Goal: Information Seeking & Learning: Compare options

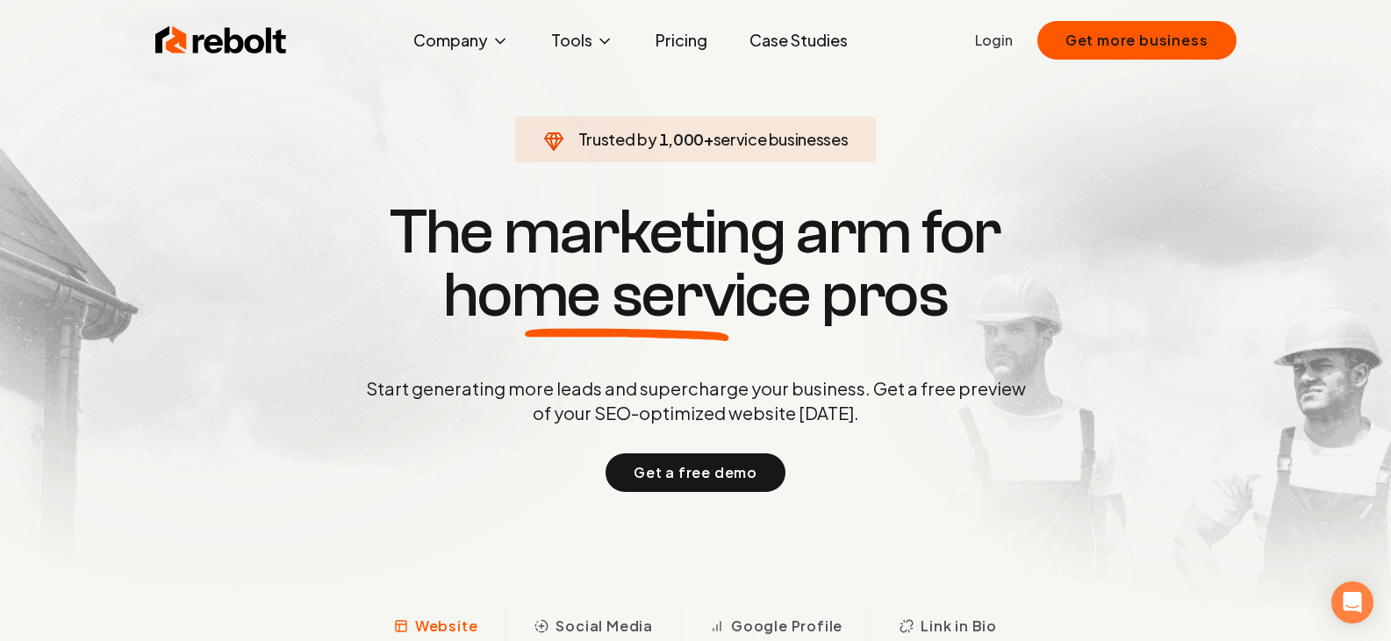
click at [679, 42] on link "Pricing" at bounding box center [681, 40] width 80 height 35
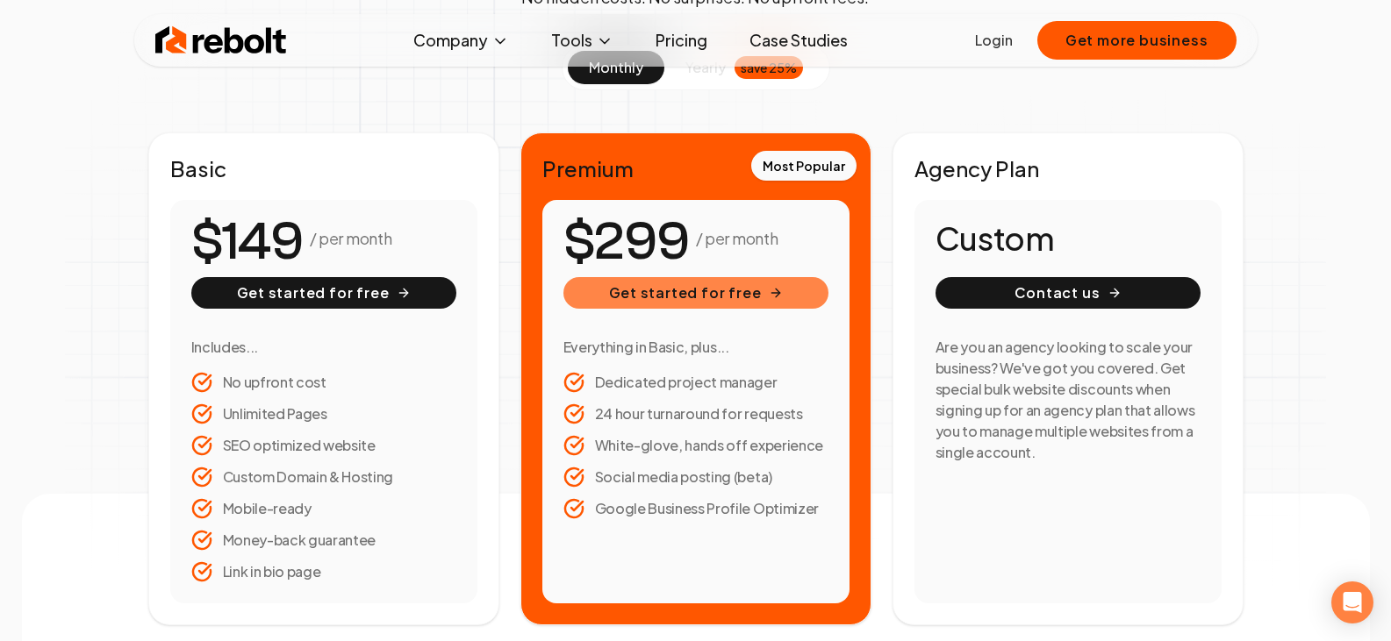
scroll to position [263, 0]
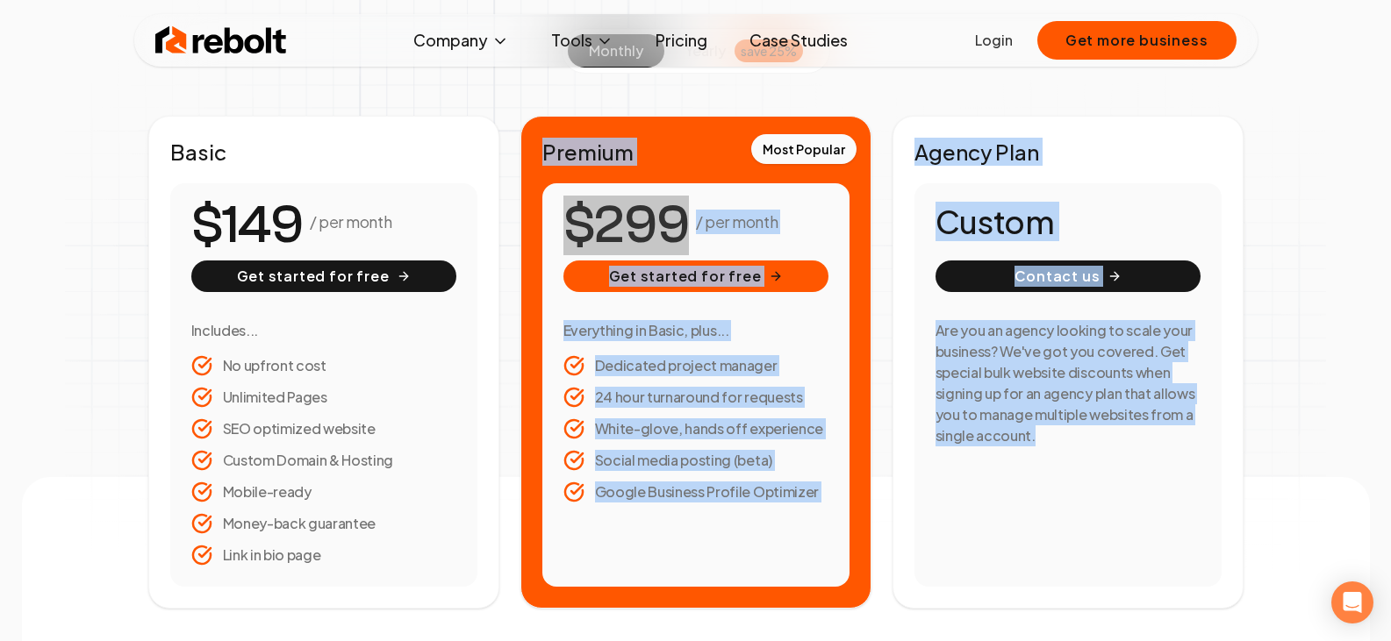
drag, startPoint x: 542, startPoint y: 159, endPoint x: 1113, endPoint y: 526, distance: 678.1
click at [1102, 532] on div "Basic / per month Get started for free Includes... No upfront cost Unlimited Pa…" at bounding box center [695, 362] width 1095 height 493
click at [1113, 526] on div "Custom Contact us Are you an agency looking to scale your business? We've got y…" at bounding box center [1067, 385] width 307 height 404
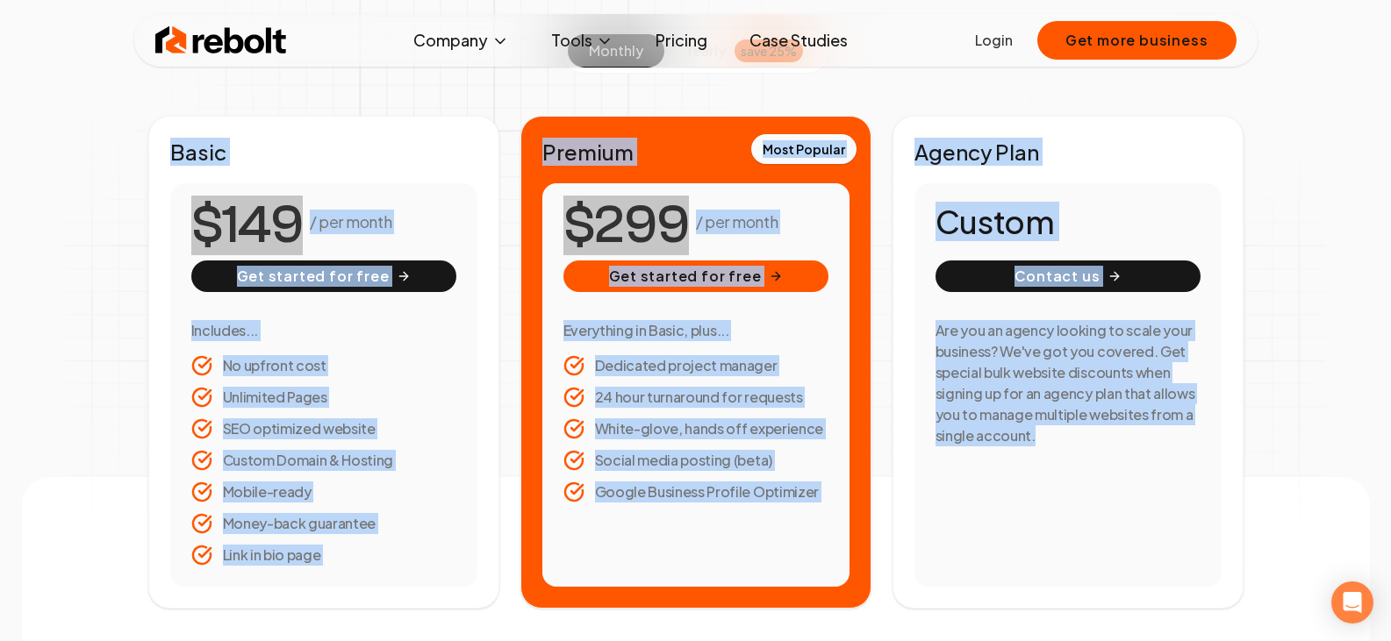
drag, startPoint x: 174, startPoint y: 147, endPoint x: 1256, endPoint y: 549, distance: 1155.2
click at [1255, 550] on div "monthly yearly save 25% Basic / per month Get started for free Includes... No u…" at bounding box center [695, 318] width 1123 height 581
drag, startPoint x: 1260, startPoint y: 548, endPoint x: 1281, endPoint y: 556, distance: 22.8
click at [1261, 548] on div "Simple pricing No hidden costs. No surprises. No upfront fees. monthly yearly s…" at bounding box center [696, 243] width 1348 height 732
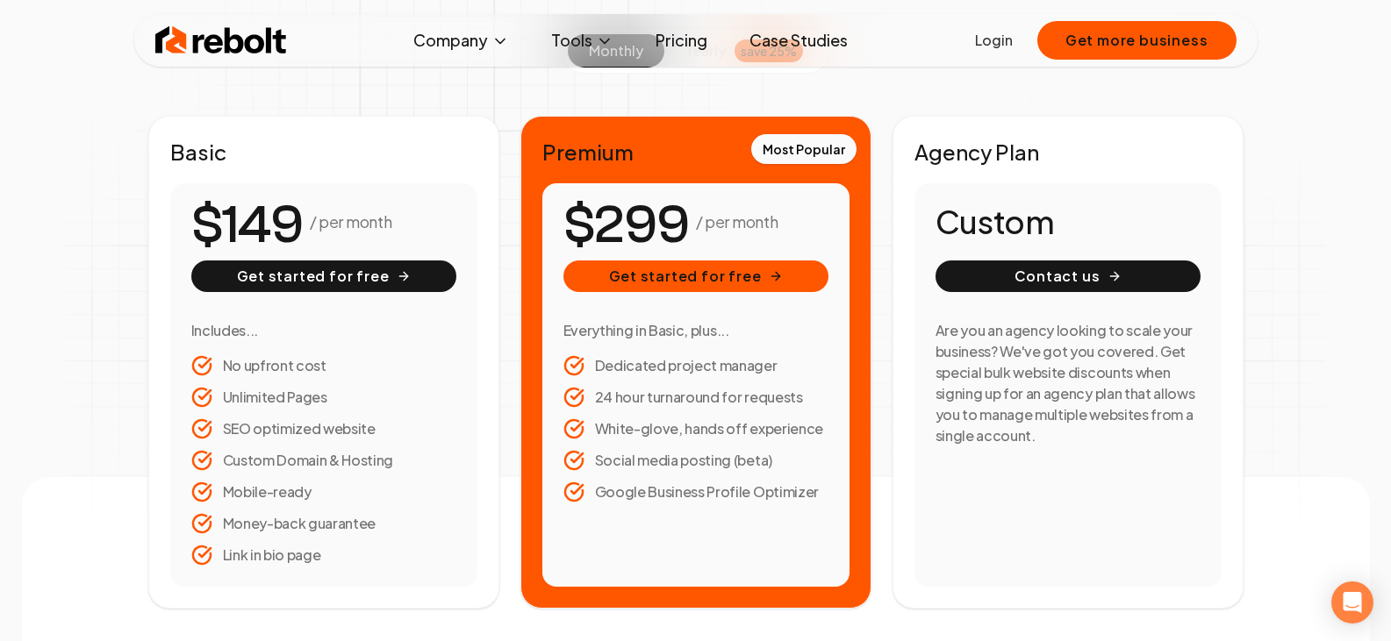
click at [698, 90] on section "monthly yearly save 25% Basic / per month Get started for free Includes... No u…" at bounding box center [695, 318] width 1095 height 581
click at [542, 143] on h2 "Premium" at bounding box center [695, 152] width 307 height 28
drag, startPoint x: 545, startPoint y: 223, endPoint x: 1105, endPoint y: 500, distance: 624.7
click at [1103, 500] on div "Basic / per month Get started for free Includes... No upfront cost Unlimited Pa…" at bounding box center [695, 362] width 1095 height 493
click at [1150, 500] on div "Custom Contact us Are you an agency looking to scale your business? We've got y…" at bounding box center [1067, 385] width 307 height 404
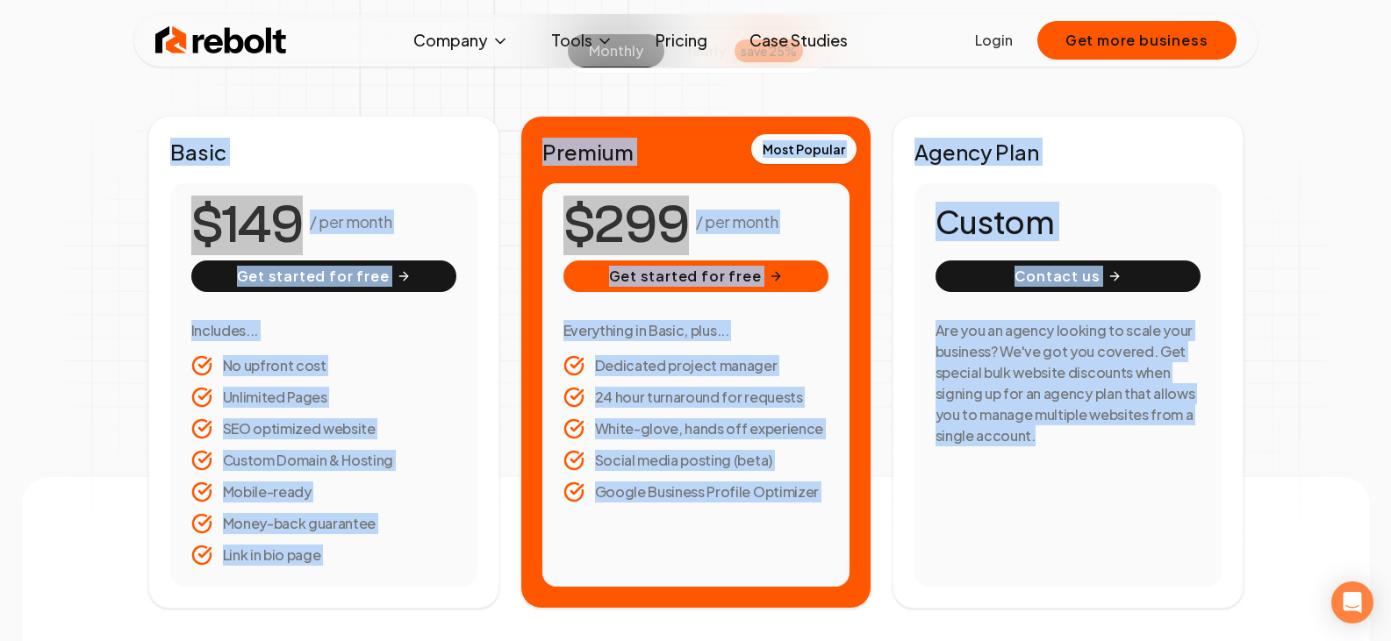
drag, startPoint x: 1215, startPoint y: 512, endPoint x: 107, endPoint y: 151, distance: 1165.7
click at [107, 151] on div "Simple pricing No hidden costs. No surprises. No upfront fees. monthly yearly s…" at bounding box center [696, 243] width 1348 height 732
click at [108, 150] on div "Simple pricing No hidden costs. No surprises. No upfront fees. monthly yearly s…" at bounding box center [696, 243] width 1348 height 732
drag, startPoint x: 566, startPoint y: 305, endPoint x: 1265, endPoint y: 576, distance: 750.0
click at [1261, 578] on div "Simple pricing No hidden costs. No surprises. No upfront fees. monthly yearly s…" at bounding box center [696, 243] width 1348 height 732
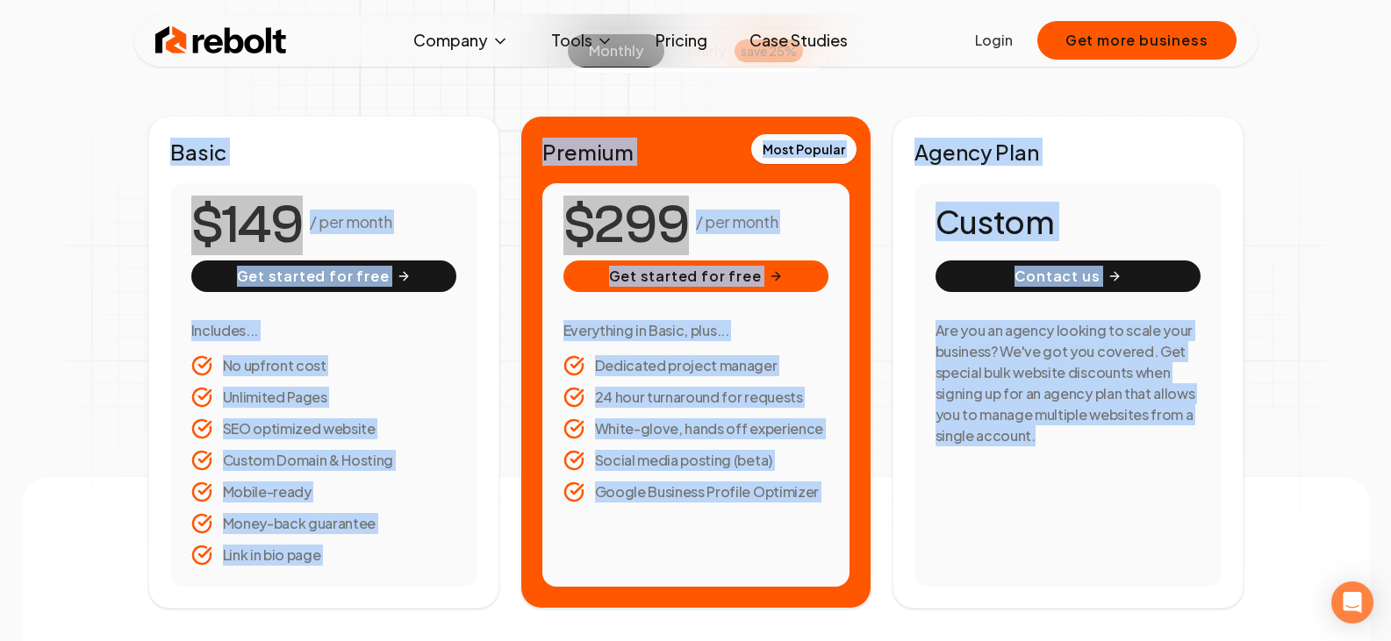
click at [1269, 573] on div "Simple pricing No hidden costs. No surprises. No upfront fees. monthly yearly s…" at bounding box center [696, 243] width 1348 height 732
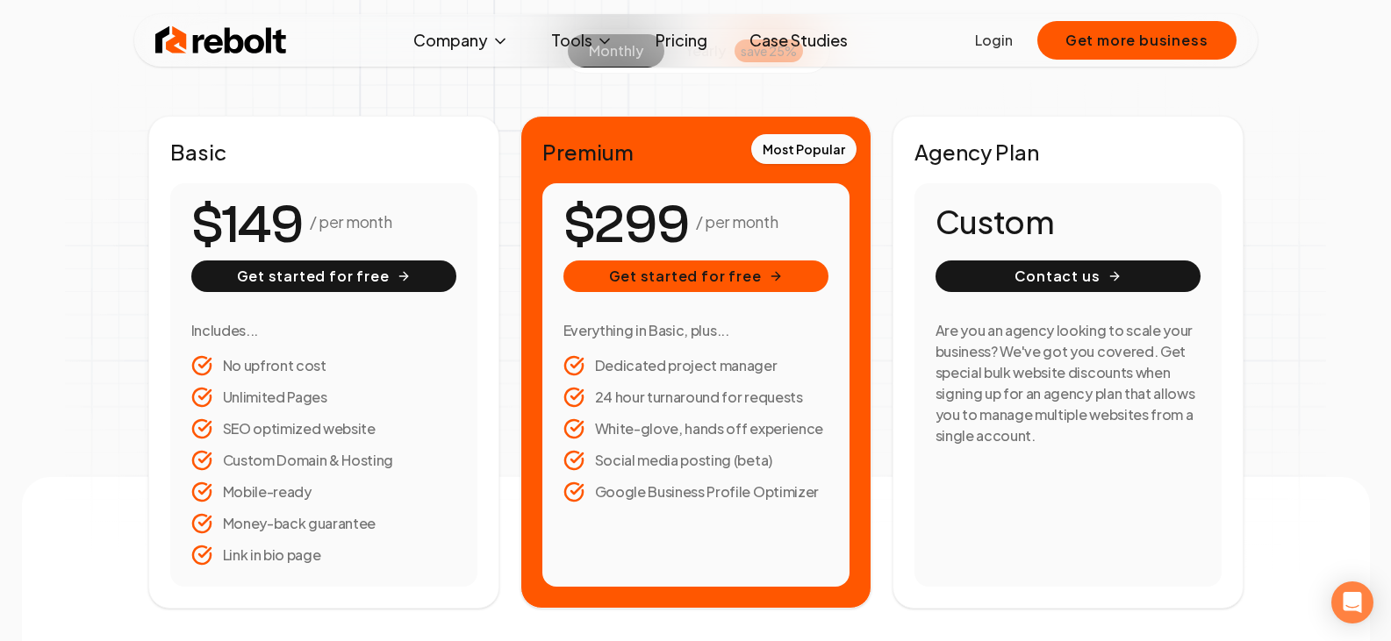
click at [1269, 573] on div "Simple pricing No hidden costs. No surprises. No upfront fees. monthly yearly s…" at bounding box center [696, 243] width 1348 height 732
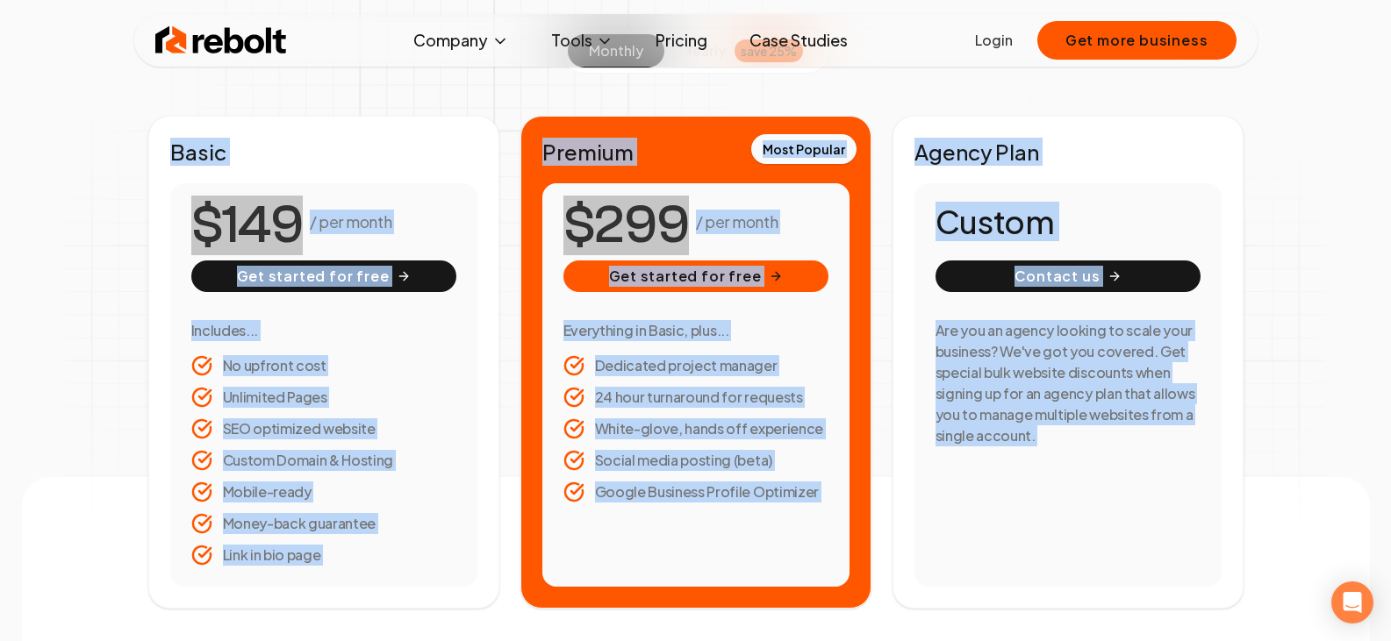
drag, startPoint x: 1269, startPoint y: 573, endPoint x: 30, endPoint y: 74, distance: 1335.7
click at [30, 74] on div "Simple pricing No hidden costs. No surprises. No upfront fees. monthly yearly s…" at bounding box center [696, 243] width 1348 height 732
click at [32, 74] on div "Simple pricing No hidden costs. No surprises. No upfront fees. monthly yearly s…" at bounding box center [696, 243] width 1348 height 732
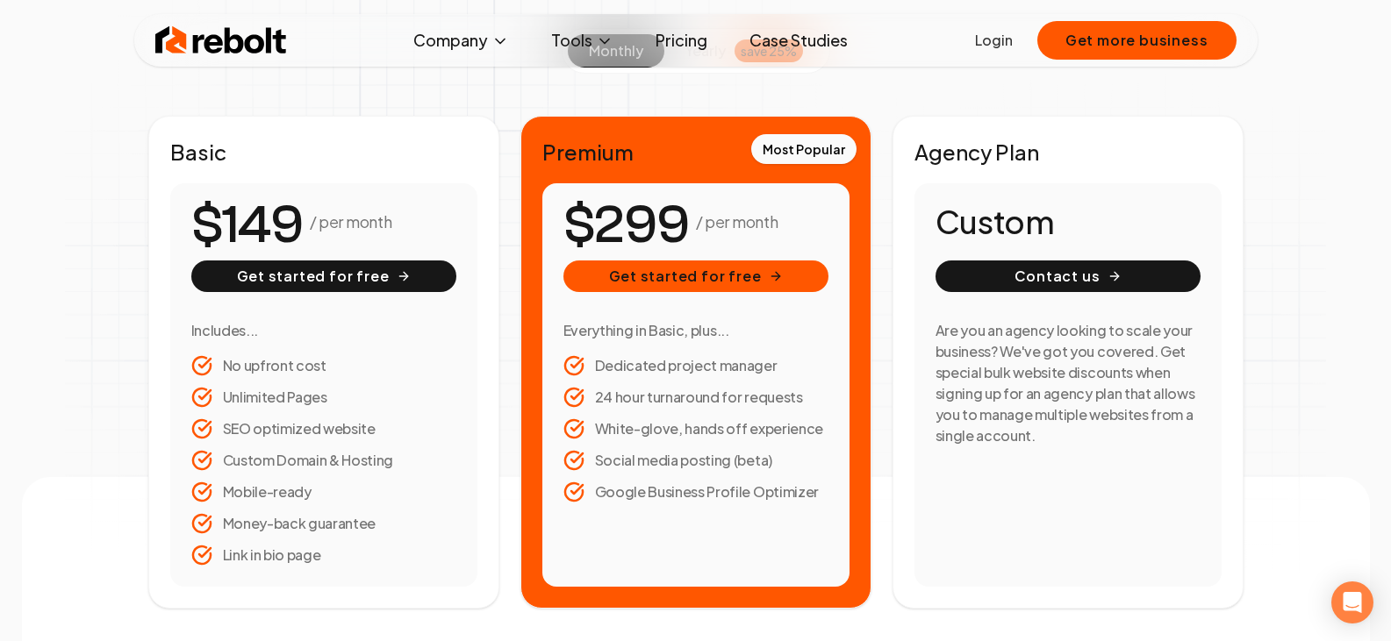
click at [31, 94] on div "Simple pricing No hidden costs. No surprises. No upfront fees. monthly yearly s…" at bounding box center [696, 243] width 1348 height 732
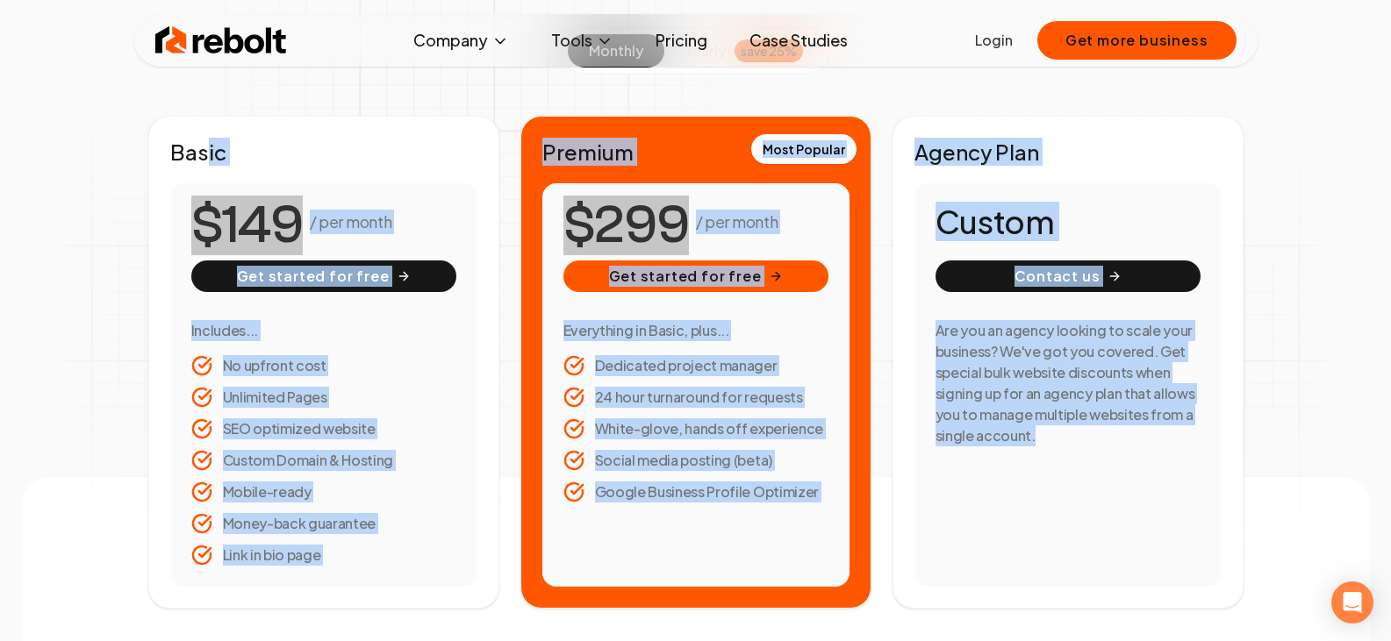
drag, startPoint x: 209, startPoint y: 82, endPoint x: 1274, endPoint y: 549, distance: 1163.3
click at [1267, 550] on div "Simple pricing No hidden costs. No surprises. No upfront fees. monthly yearly s…" at bounding box center [696, 243] width 1348 height 732
click at [1289, 548] on div "Simple pricing No hidden costs. No surprises. No upfront fees. monthly yearly s…" at bounding box center [696, 243] width 1348 height 732
drag, startPoint x: 1290, startPoint y: 550, endPoint x: 143, endPoint y: 98, distance: 1232.6
click at [143, 98] on div "Simple pricing No hidden costs. No surprises. No upfront fees. monthly yearly s…" at bounding box center [696, 243] width 1348 height 732
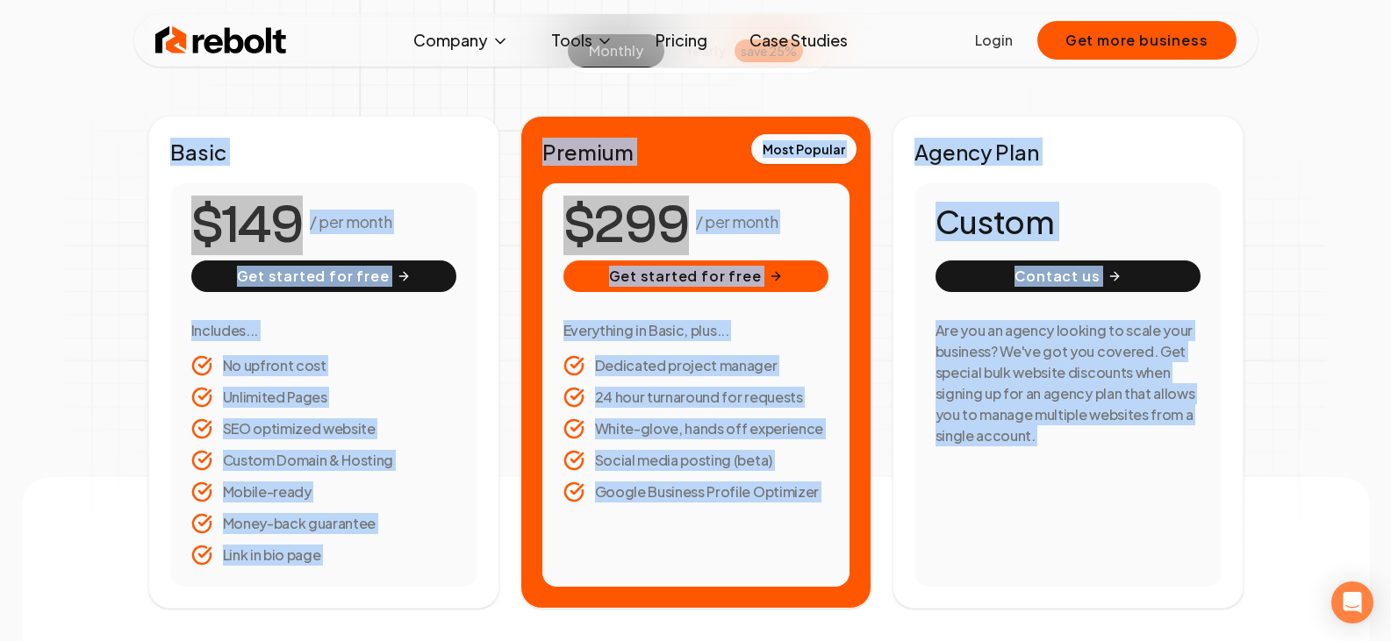
click at [143, 98] on div "monthly yearly save 25% Basic / per month Get started for free Includes... No u…" at bounding box center [695, 318] width 1123 height 581
drag, startPoint x: 143, startPoint y: 98, endPoint x: 1289, endPoint y: 534, distance: 1226.1
click at [1288, 537] on div "Simple pricing No hidden costs. No surprises. No upfront fees. monthly yearly s…" at bounding box center [696, 243] width 1348 height 732
click at [1304, 477] on div "Simple pricing No hidden costs. No surprises. No upfront fees. monthly yearly s…" at bounding box center [696, 243] width 1348 height 732
drag, startPoint x: 1306, startPoint y: 516, endPoint x: 169, endPoint y: 95, distance: 1211.8
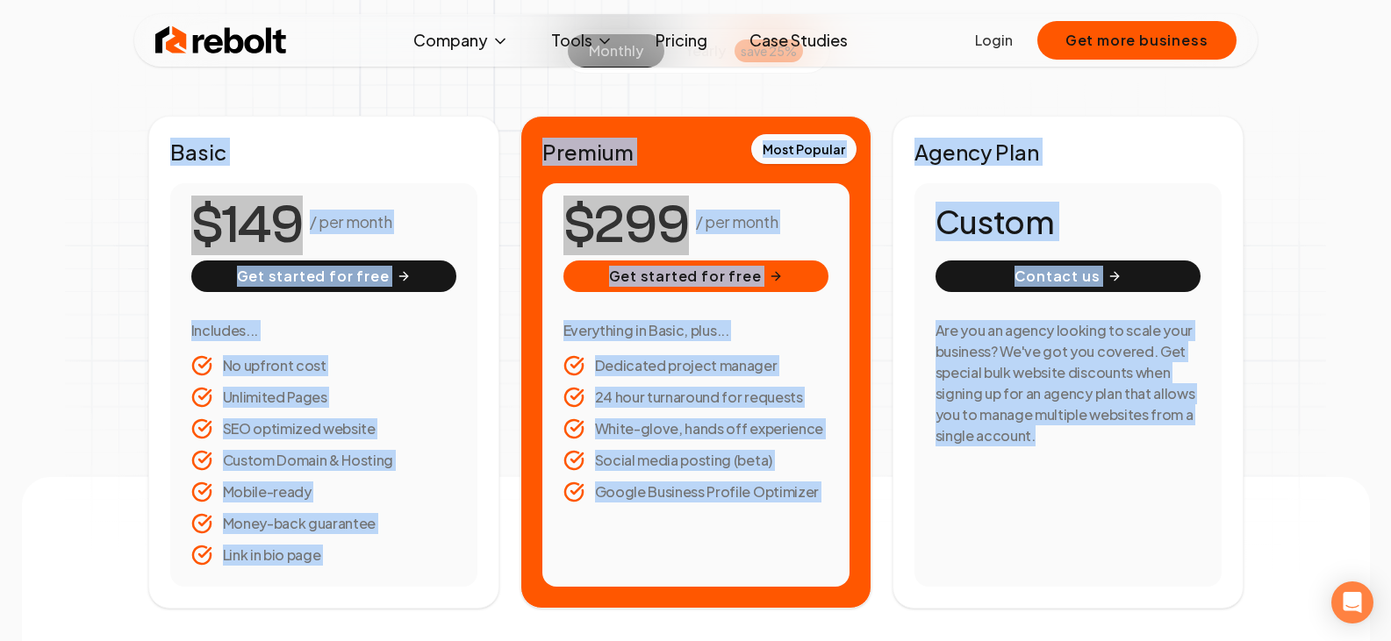
click at [169, 95] on div "Simple pricing No hidden costs. No surprises. No upfront fees. monthly yearly s…" at bounding box center [696, 243] width 1348 height 732
click at [169, 95] on section "monthly yearly save 25% Basic / per month Get started for free Includes... No u…" at bounding box center [695, 318] width 1095 height 581
drag, startPoint x: 169, startPoint y: 95, endPoint x: 1303, endPoint y: 517, distance: 1209.6
click at [1303, 519] on div "Simple pricing No hidden costs. No surprises. No upfront fees. monthly yearly s…" at bounding box center [696, 243] width 1348 height 732
click at [1303, 515] on div "Simple pricing No hidden costs. No surprises. No upfront fees. monthly yearly s…" at bounding box center [696, 243] width 1348 height 732
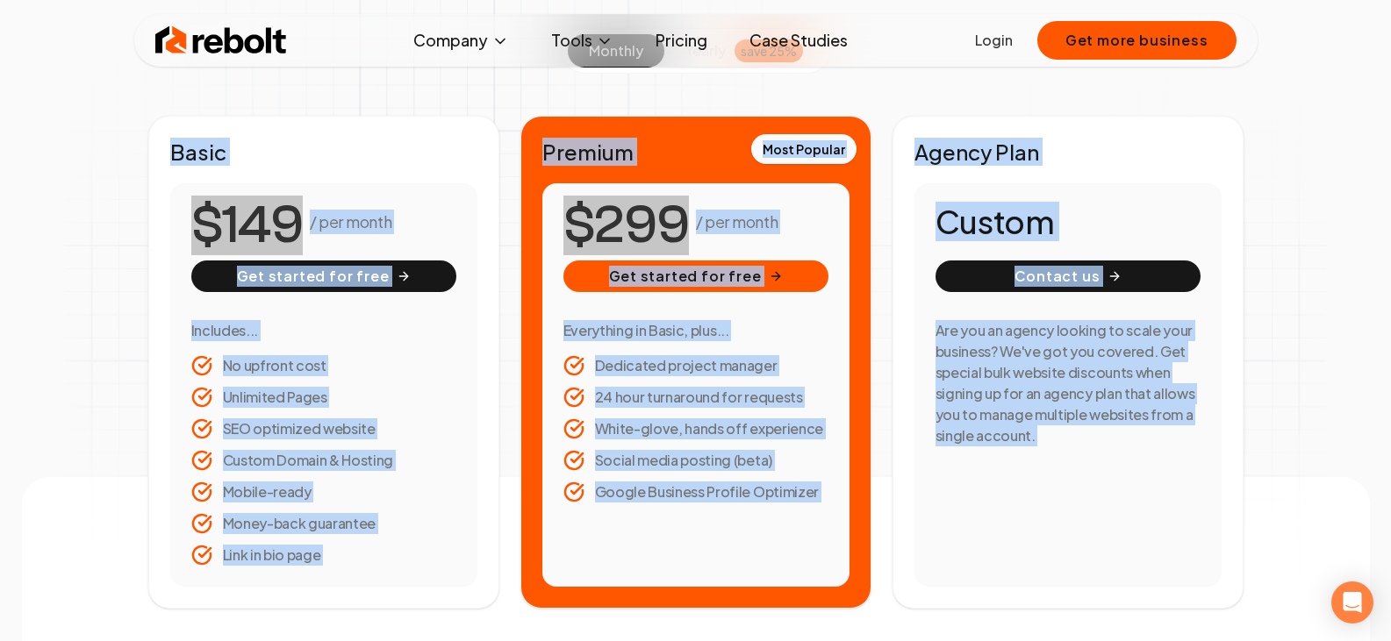
drag, startPoint x: 1303, startPoint y: 515, endPoint x: 167, endPoint y: 102, distance: 1209.1
click at [167, 102] on div "Simple pricing No hidden costs. No surprises. No upfront fees. monthly yearly s…" at bounding box center [696, 243] width 1348 height 732
click at [170, 101] on section "monthly yearly save 25% Basic / per month Get started for free Includes... No u…" at bounding box center [695, 318] width 1095 height 581
drag, startPoint x: 172, startPoint y: 151, endPoint x: 1279, endPoint y: 481, distance: 1155.4
click at [1279, 481] on div "Simple pricing No hidden costs. No surprises. No upfront fees. monthly yearly s…" at bounding box center [696, 243] width 1348 height 732
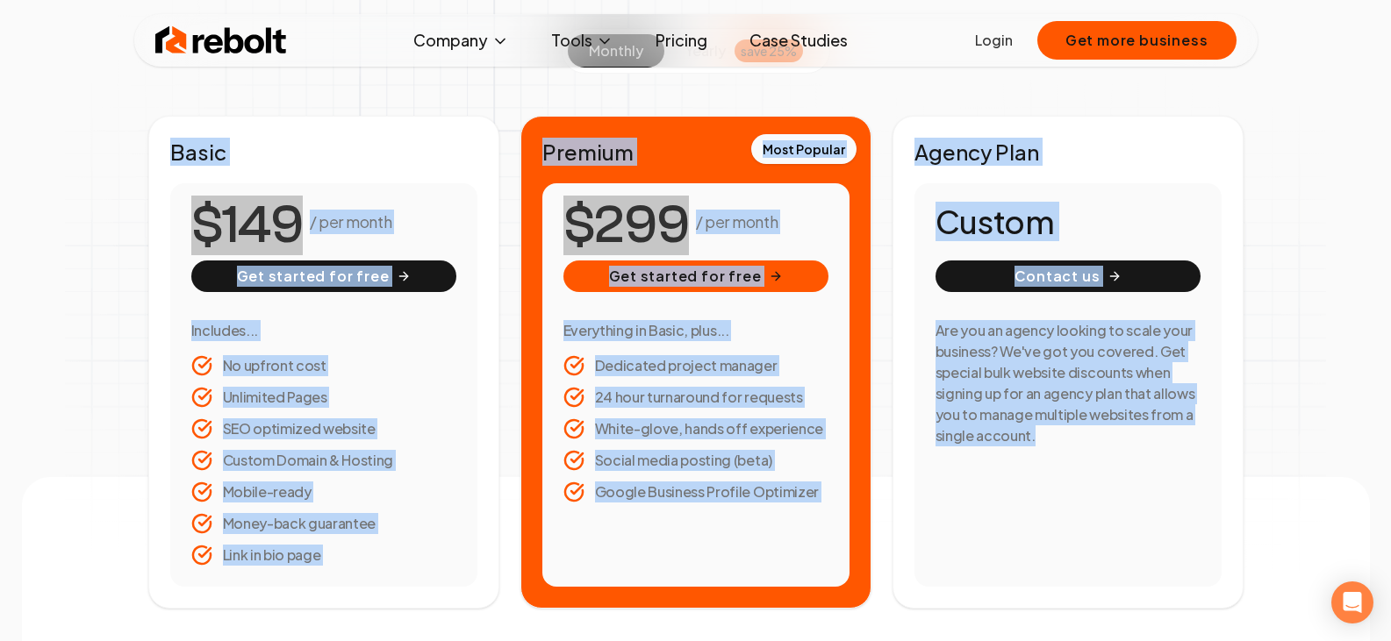
click at [1279, 482] on div "Simple pricing No hidden costs. No surprises. No upfront fees. monthly yearly s…" at bounding box center [696, 243] width 1348 height 732
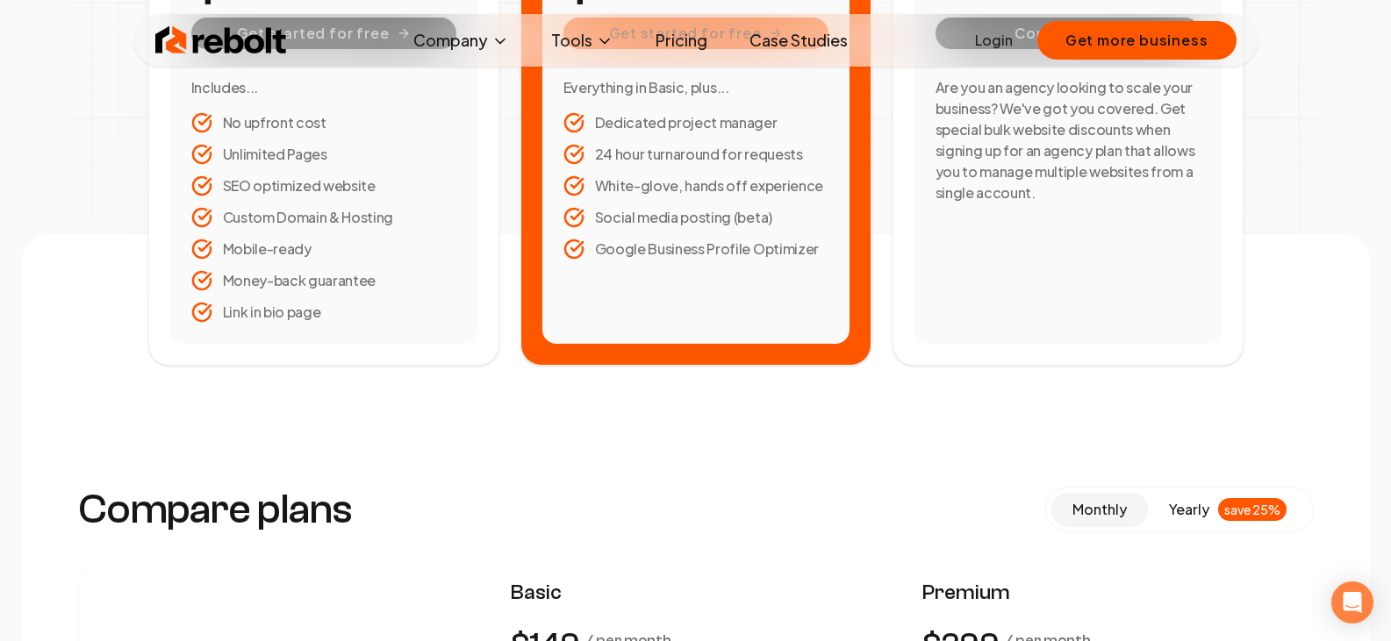
scroll to position [526, 0]
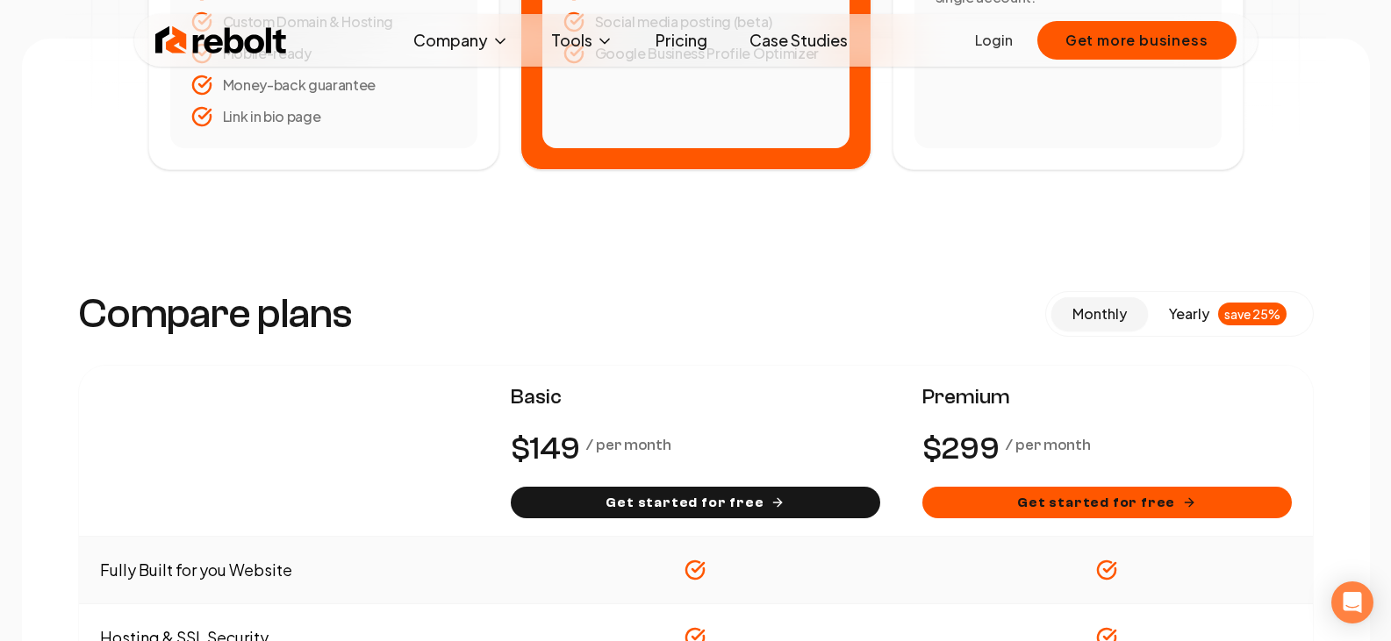
scroll to position [790, 0]
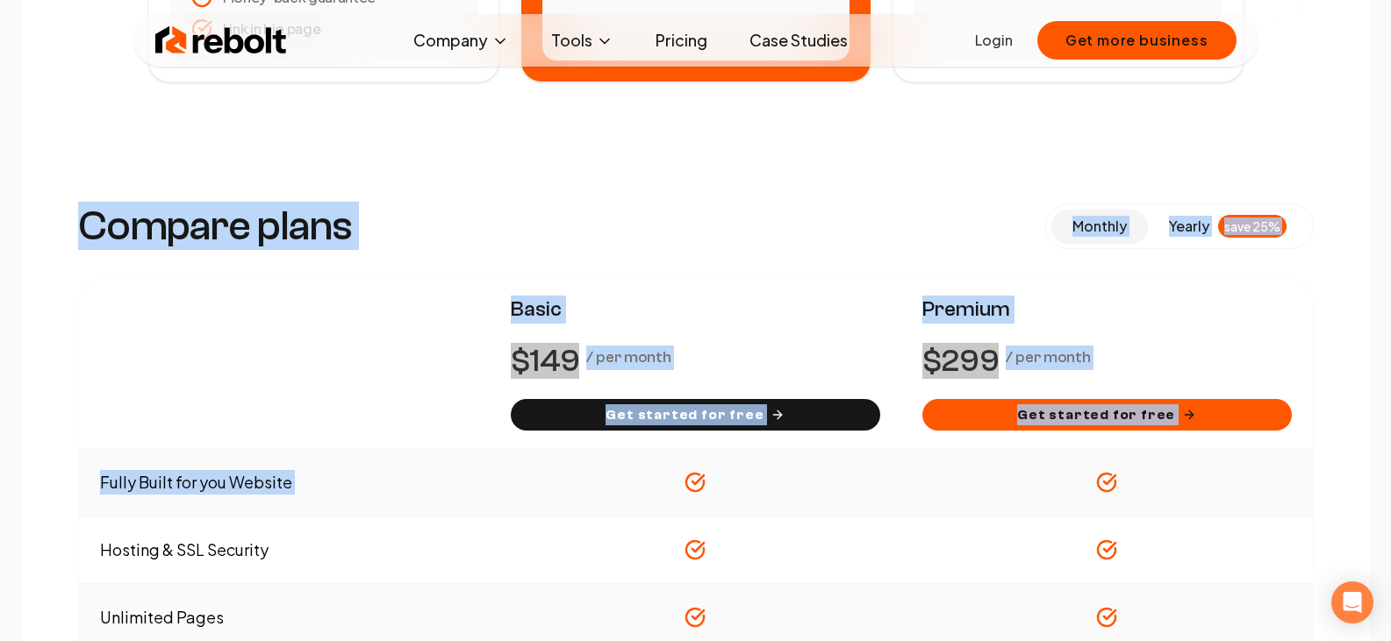
drag, startPoint x: 79, startPoint y: 223, endPoint x: 1305, endPoint y: 455, distance: 1247.5
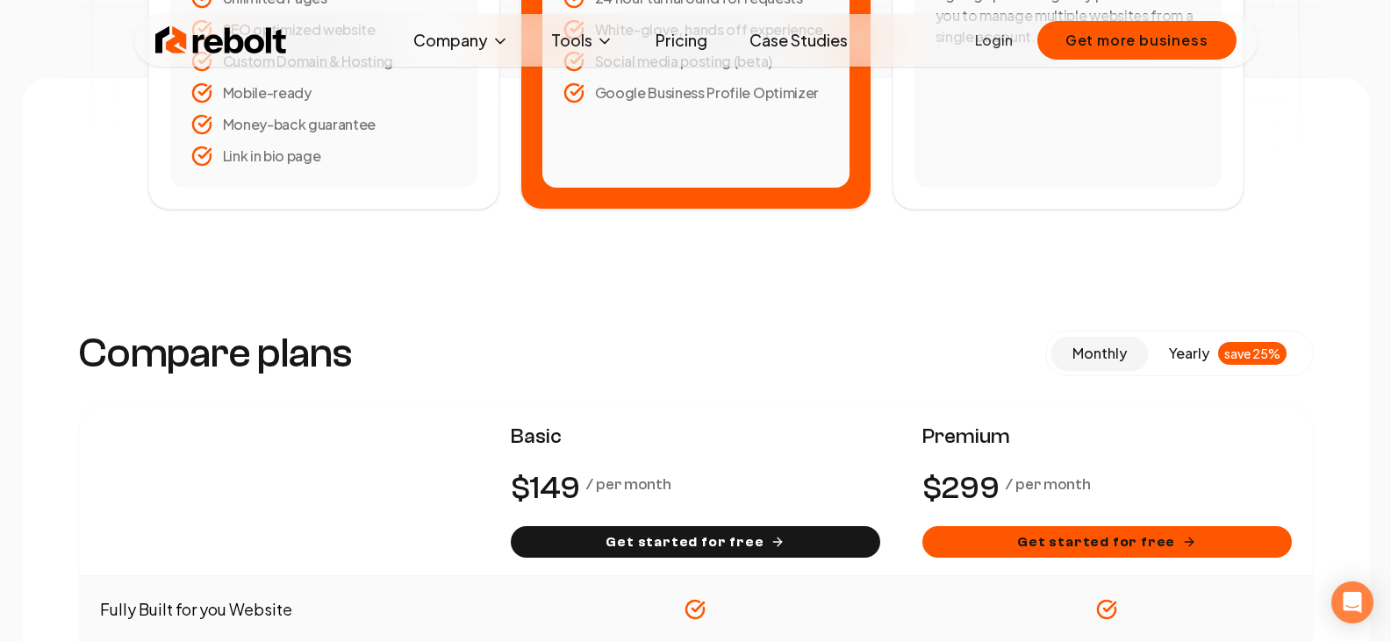
scroll to position [0, 0]
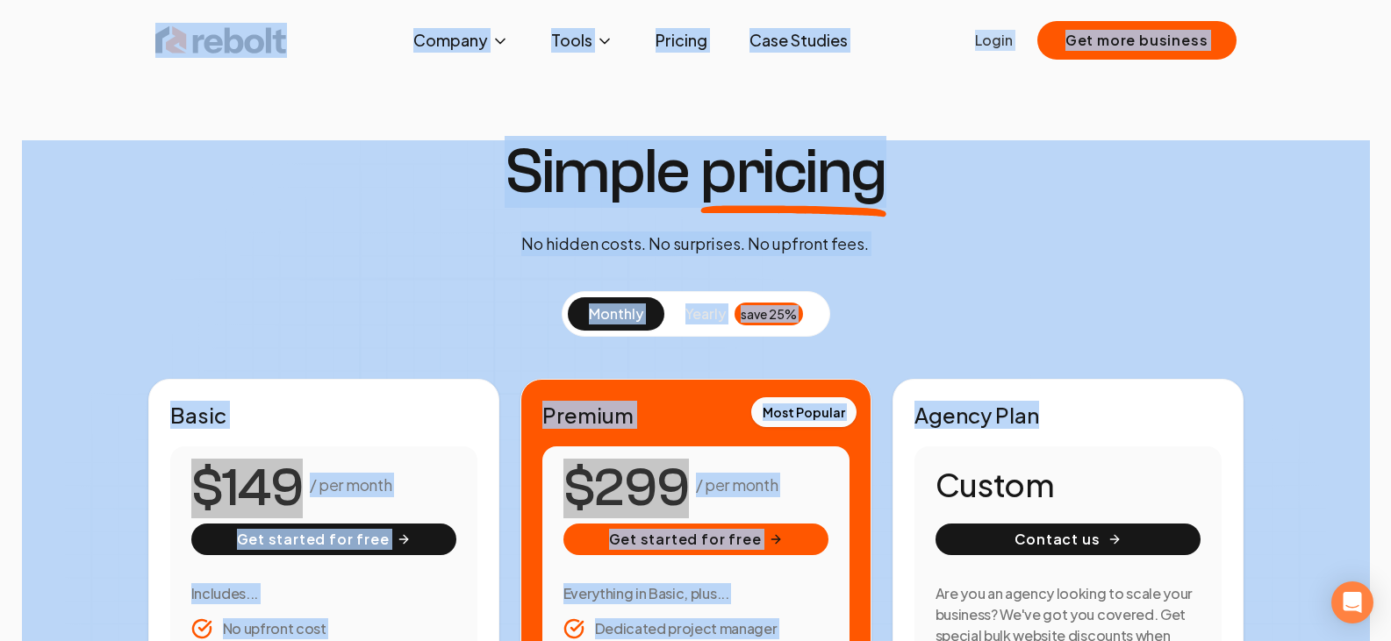
drag, startPoint x: 231, startPoint y: 40, endPoint x: 1217, endPoint y: 339, distance: 1030.4
click at [1217, 339] on div "Rebolt Company About Blog Jobs Tools Google Review QR Code Generator Google Bus…" at bounding box center [695, 320] width 1391 height 641
click at [1217, 339] on section "monthly yearly save 25% Basic / per month Get started for free Includes... No u…" at bounding box center [695, 581] width 1095 height 581
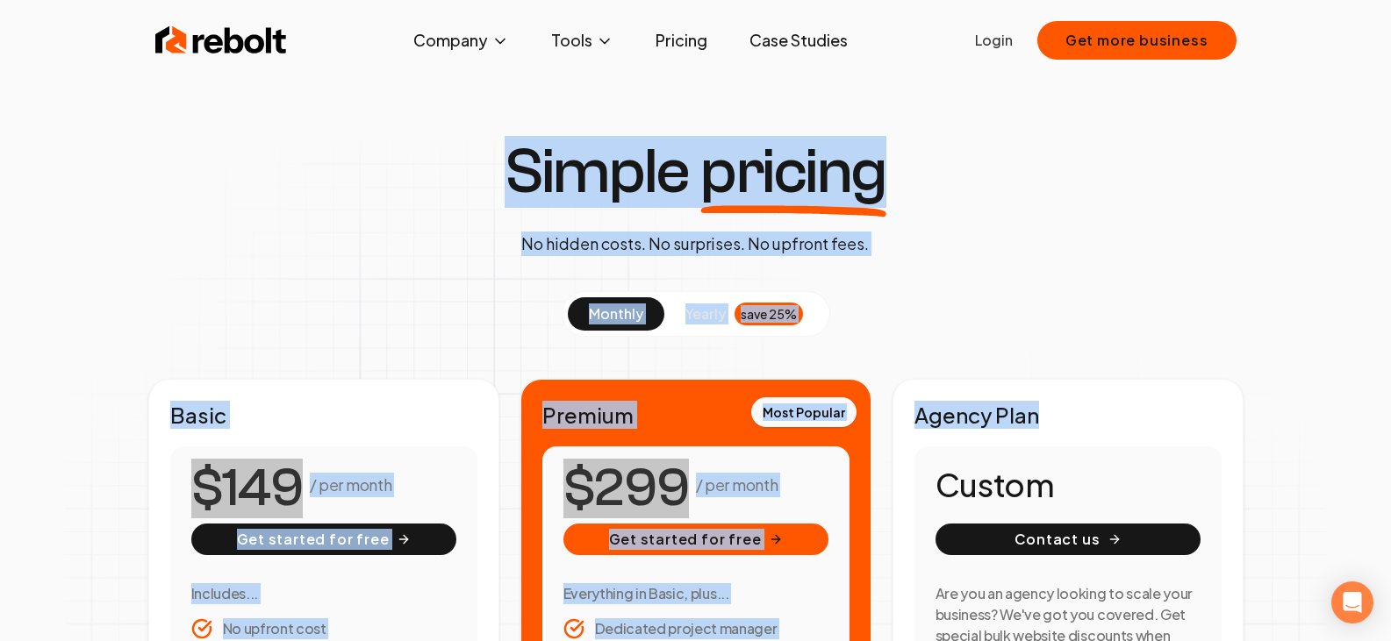
drag, startPoint x: 1234, startPoint y: 339, endPoint x: 455, endPoint y: 137, distance: 804.0
drag, startPoint x: 420, startPoint y: 132, endPoint x: 1024, endPoint y: 311, distance: 629.4
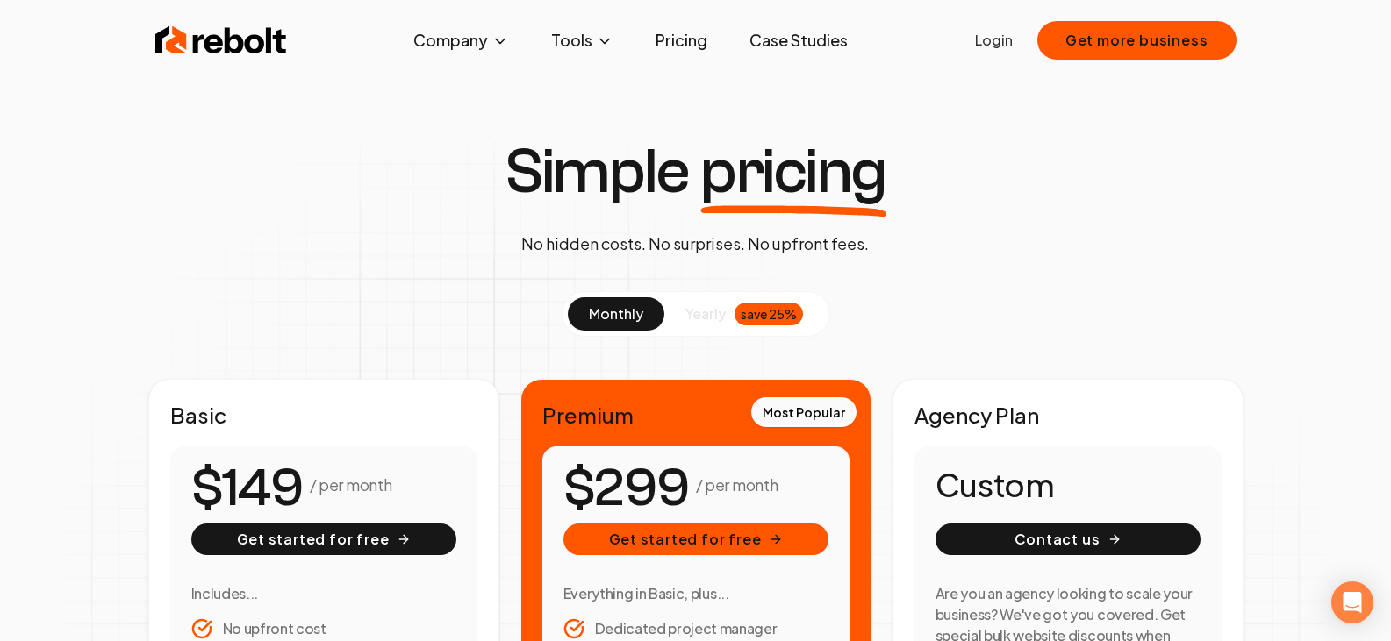
click at [1065, 311] on section "monthly yearly save 25% Basic / per month Get started for free Includes... No u…" at bounding box center [695, 581] width 1095 height 581
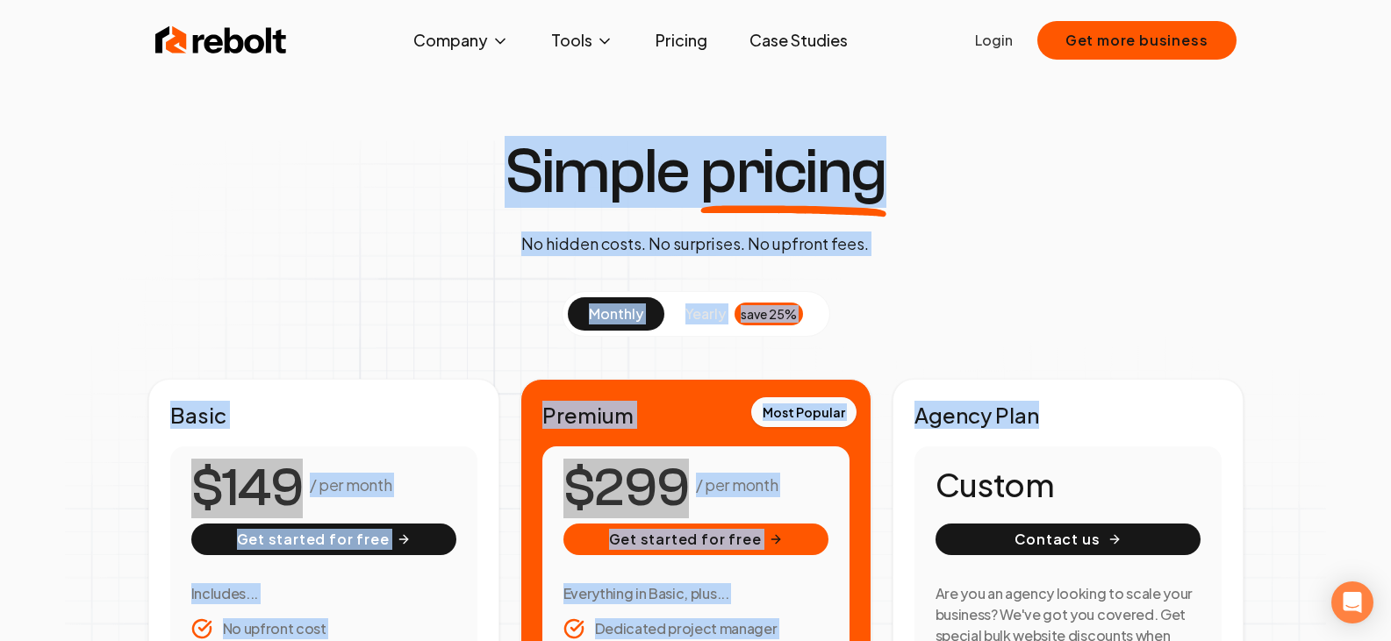
drag, startPoint x: 1156, startPoint y: 335, endPoint x: 383, endPoint y: 154, distance: 793.0
click at [383, 154] on div "Simple pricing No hidden costs. No surprises. No upfront fees. monthly yearly s…" at bounding box center [696, 506] width 1348 height 732
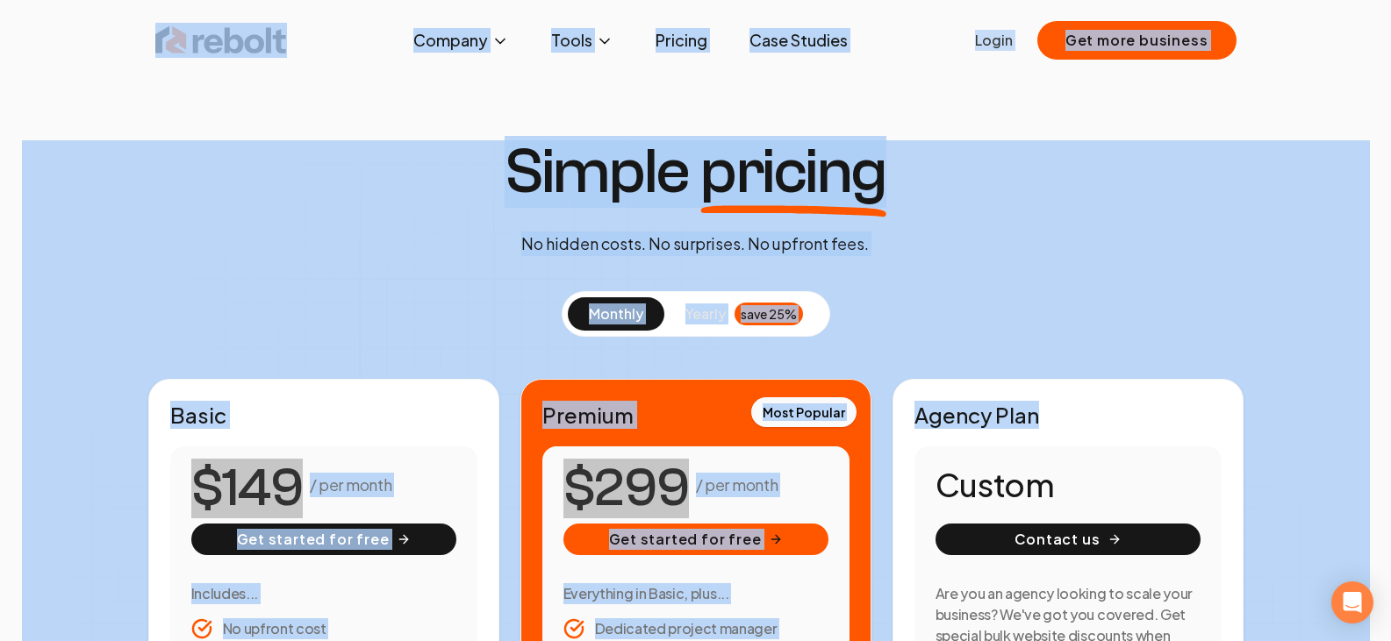
drag, startPoint x: 75, startPoint y: 43, endPoint x: 1065, endPoint y: 327, distance: 1030.6
click at [1050, 338] on div "Rebolt Company About Blog Jobs Tools Google Review QR Code Generator Google Bus…" at bounding box center [695, 320] width 1391 height 641
click at [1155, 262] on div "Simple pricing No hidden costs. No surprises. No upfront fees. monthly yearly s…" at bounding box center [696, 506] width 1348 height 732
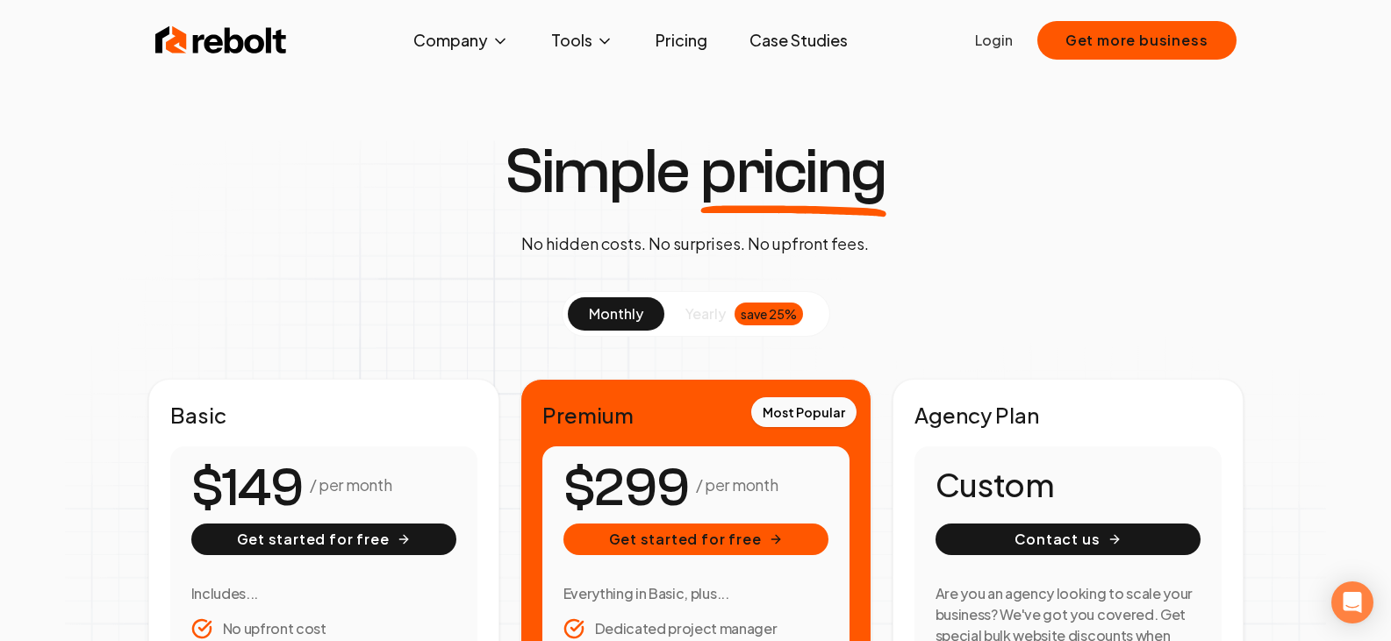
drag, startPoint x: 249, startPoint y: 4, endPoint x: 1056, endPoint y: 153, distance: 820.9
click at [1063, 176] on div "Simple pricing No hidden costs. No surprises. No upfront fees. monthly yearly s…" at bounding box center [696, 506] width 1348 height 732
